Goal: Book appointment/travel/reservation

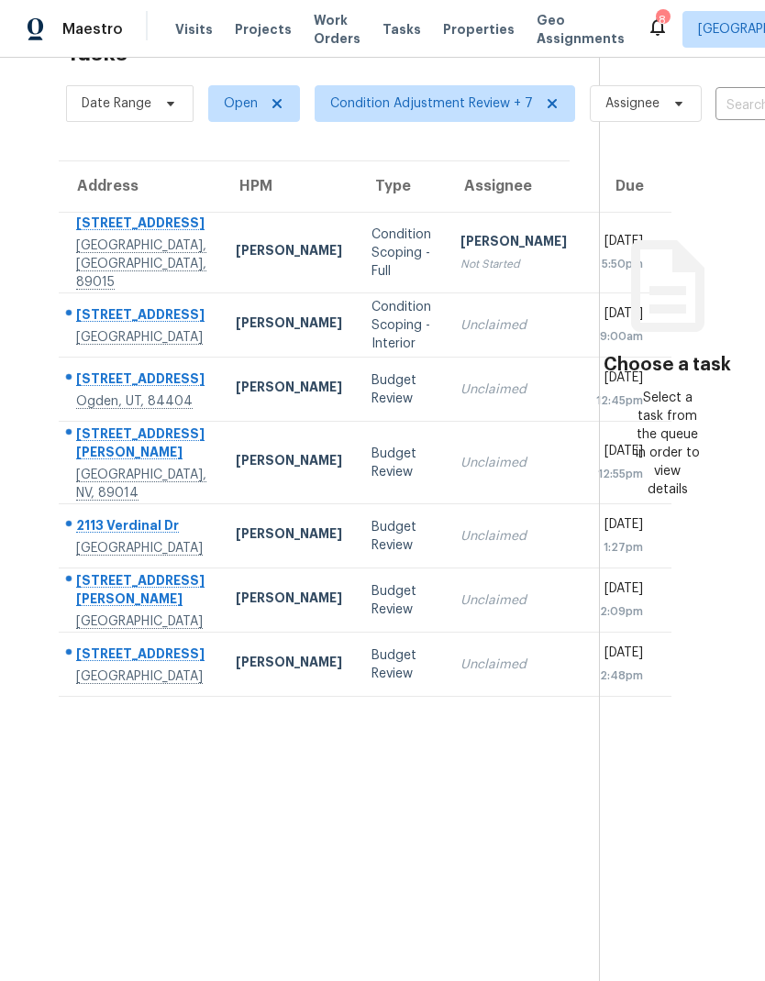
scroll to position [58, 0]
click at [196, 33] on span "Visits" at bounding box center [194, 29] width 38 height 18
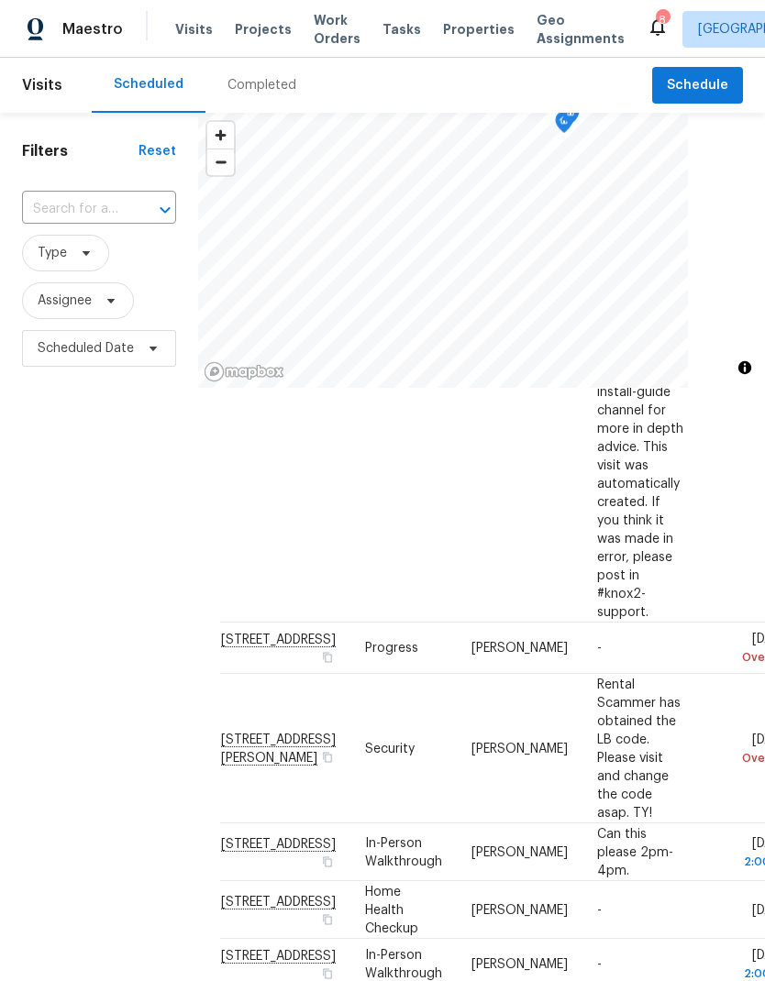
scroll to position [992, 0]
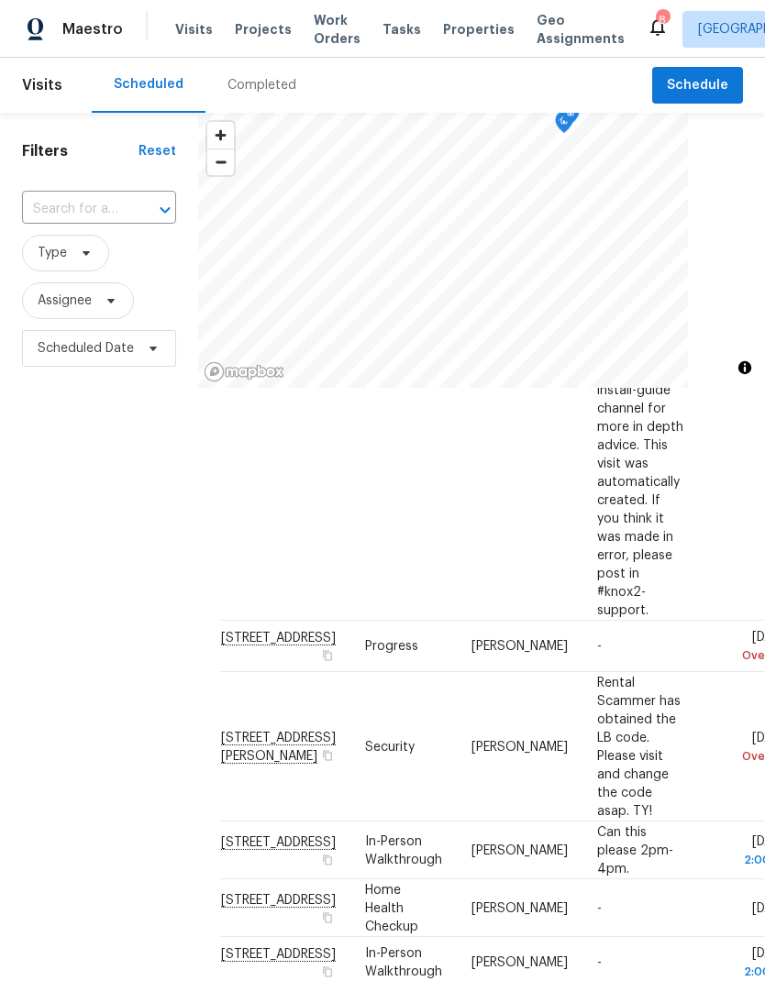
click at [0, 0] on icon at bounding box center [0, 0] width 0 height 0
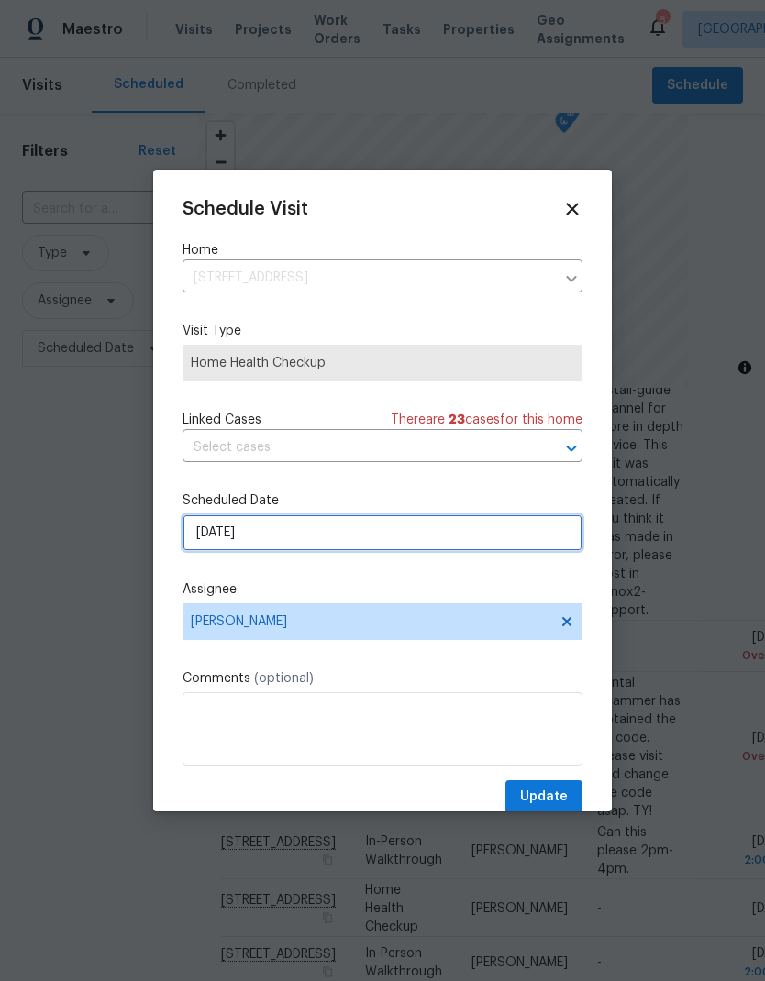
click at [456, 538] on input "[DATE]" at bounding box center [383, 533] width 400 height 37
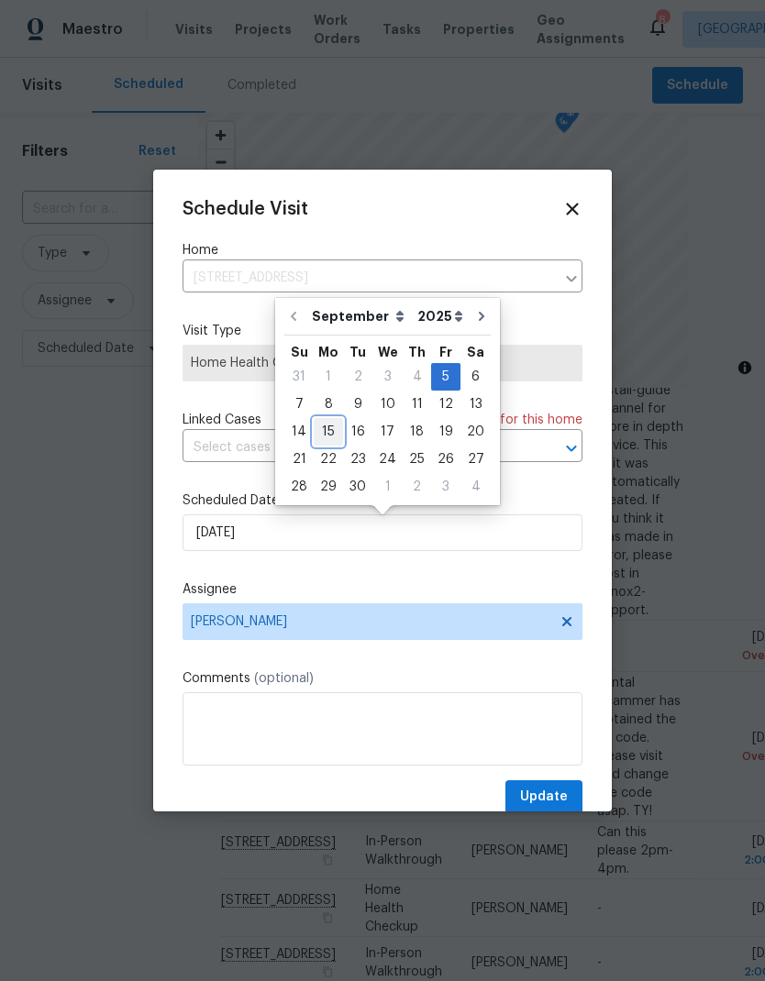
click at [321, 430] on div "15" at bounding box center [328, 432] width 29 height 26
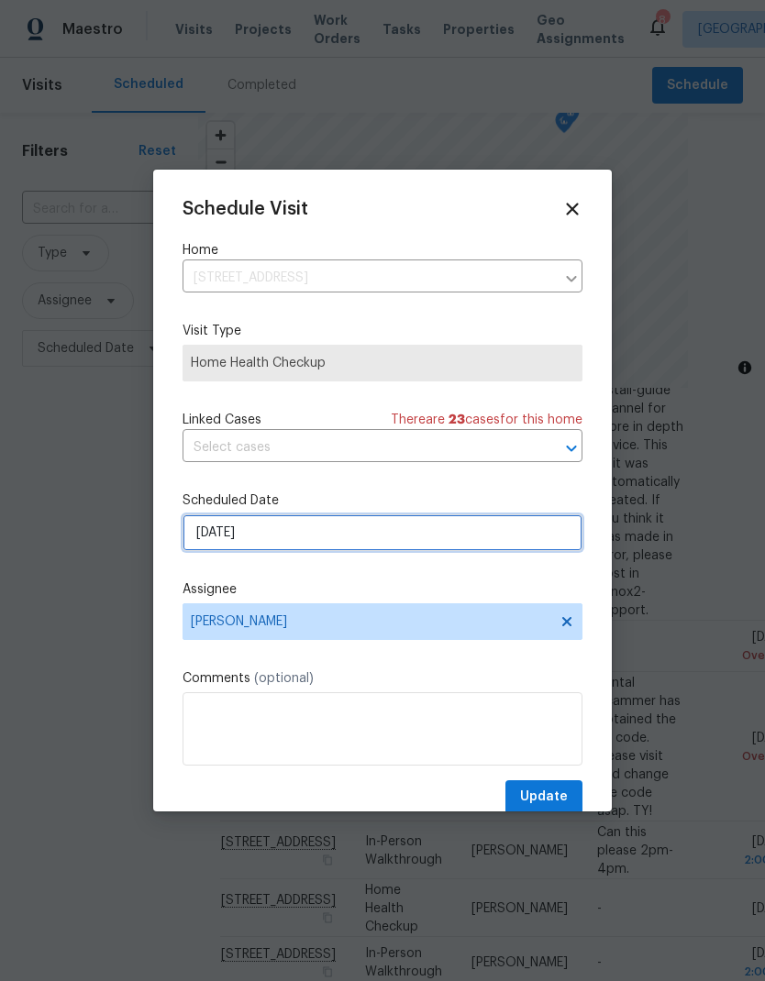
click at [240, 523] on input "[DATE]" at bounding box center [383, 533] width 400 height 37
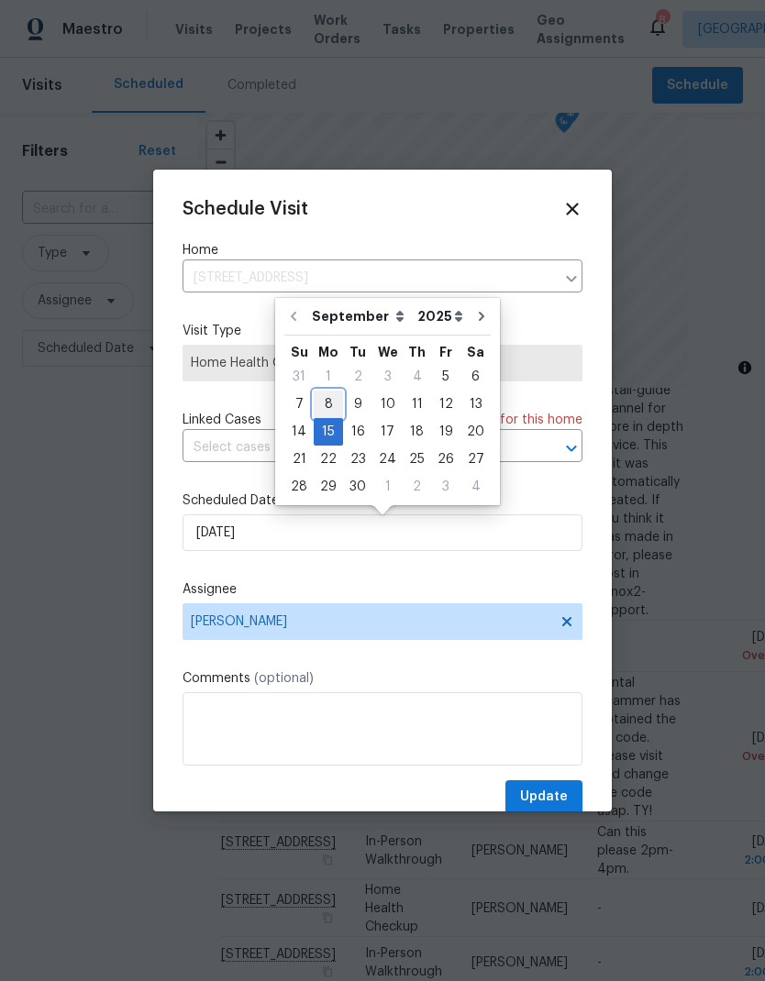
click at [324, 409] on div "8" at bounding box center [328, 405] width 29 height 26
type input "[DATE]"
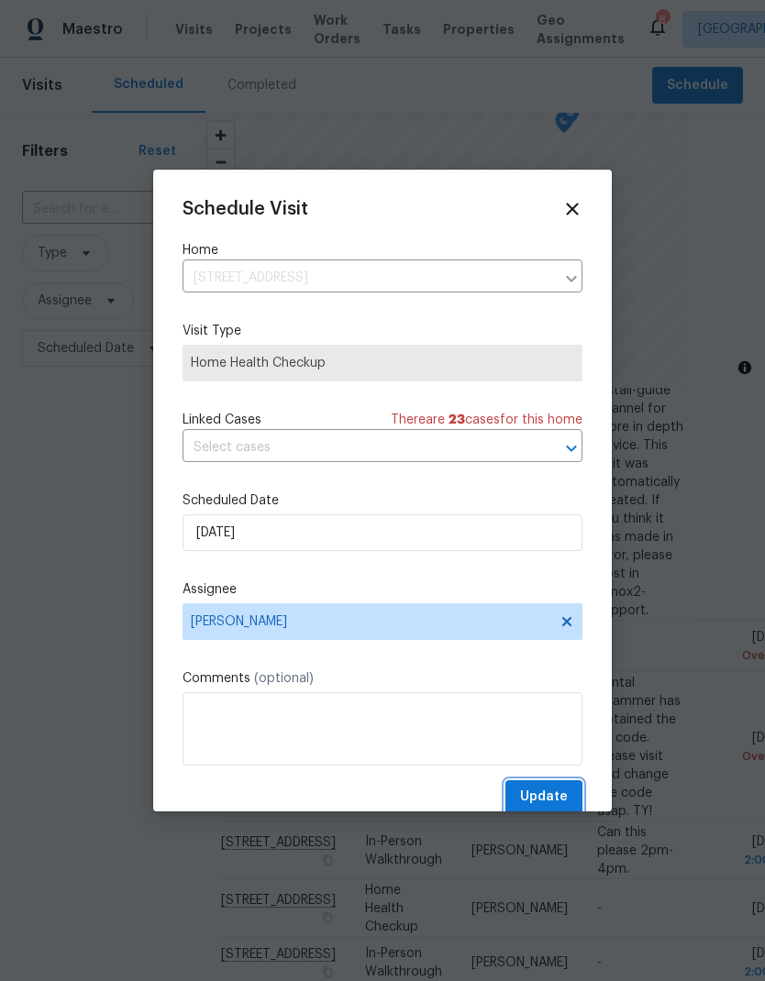
click at [561, 798] on span "Update" at bounding box center [544, 797] width 48 height 23
